Goal: Check status: Check status

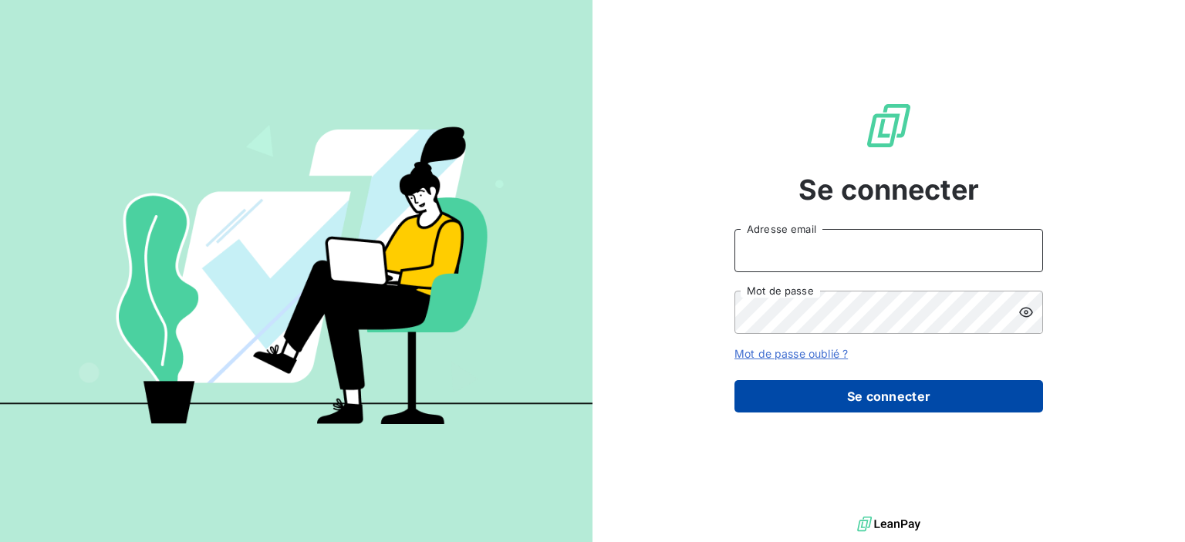
type input "[EMAIL_ADDRESS][DOMAIN_NAME]"
click at [876, 393] on button "Se connecter" at bounding box center [888, 396] width 309 height 32
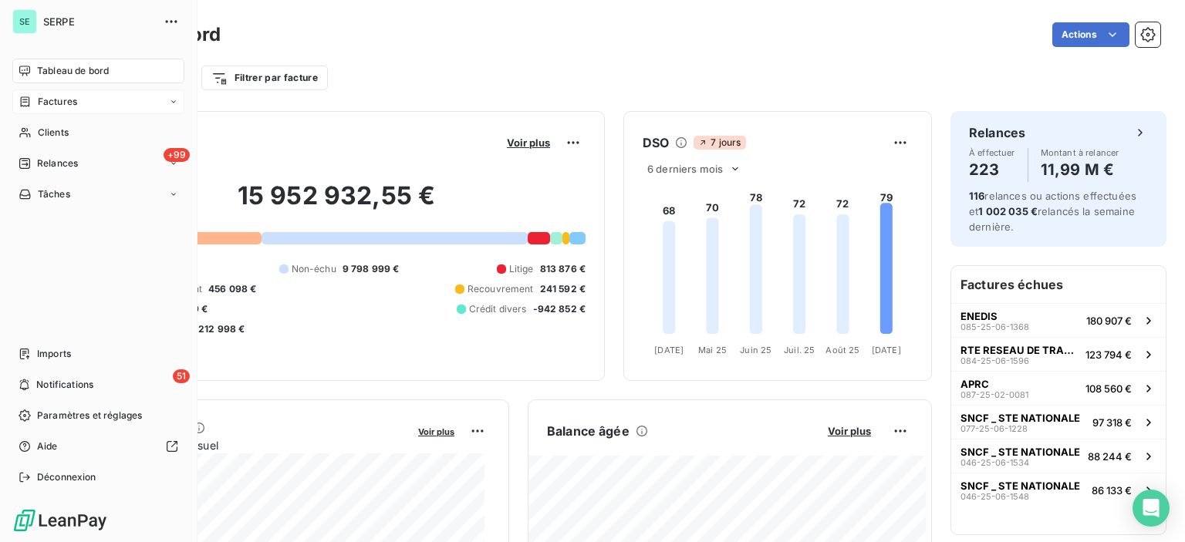
click at [55, 100] on span "Factures" at bounding box center [57, 102] width 39 height 14
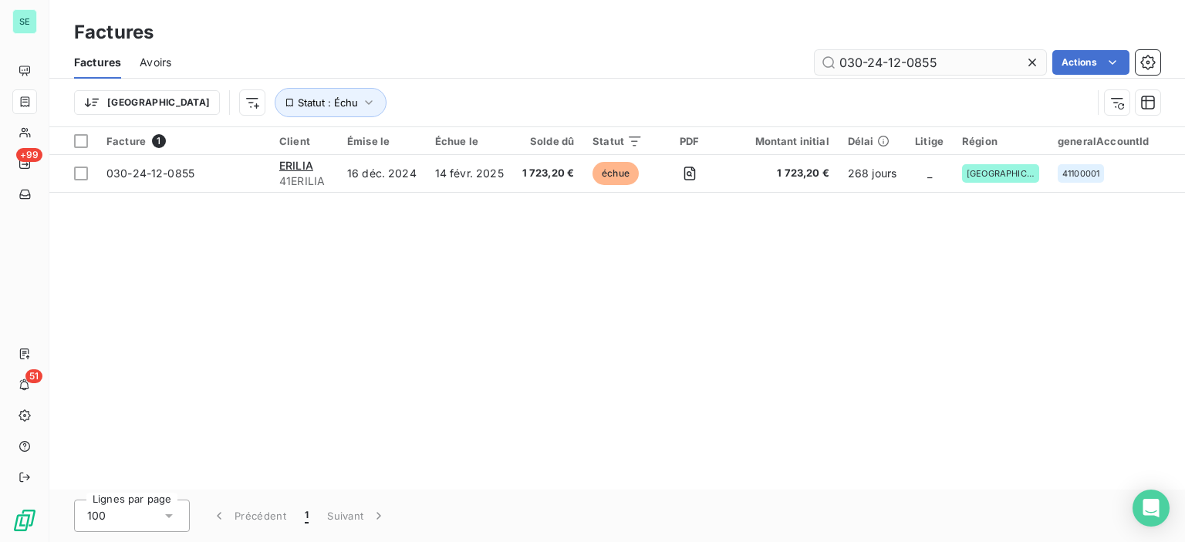
drag, startPoint x: 873, startPoint y: 62, endPoint x: 1000, endPoint y: 59, distance: 127.3
click at [1000, 59] on input "030-24-12-0855" at bounding box center [930, 62] width 231 height 25
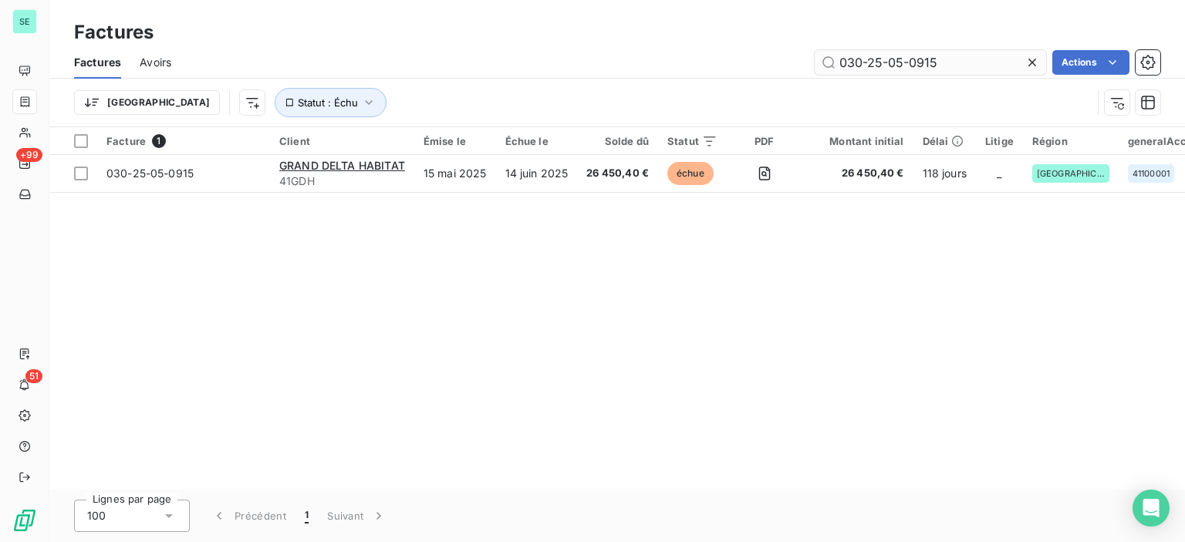
type input "030-25-05-0915"
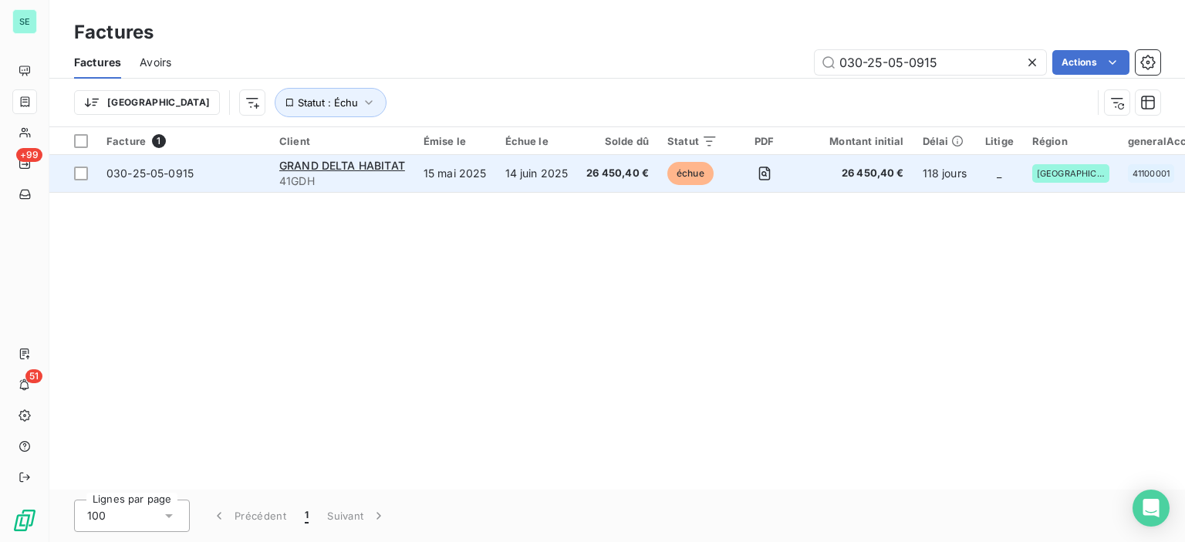
click at [501, 178] on td "14 juin 2025" at bounding box center [537, 173] width 82 height 37
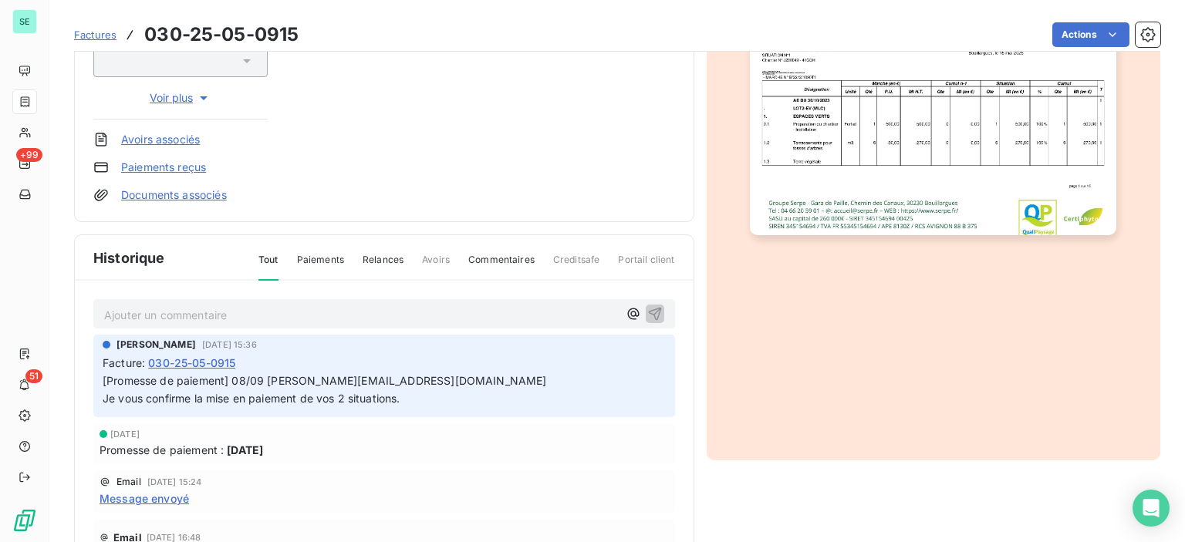
scroll to position [384, 0]
